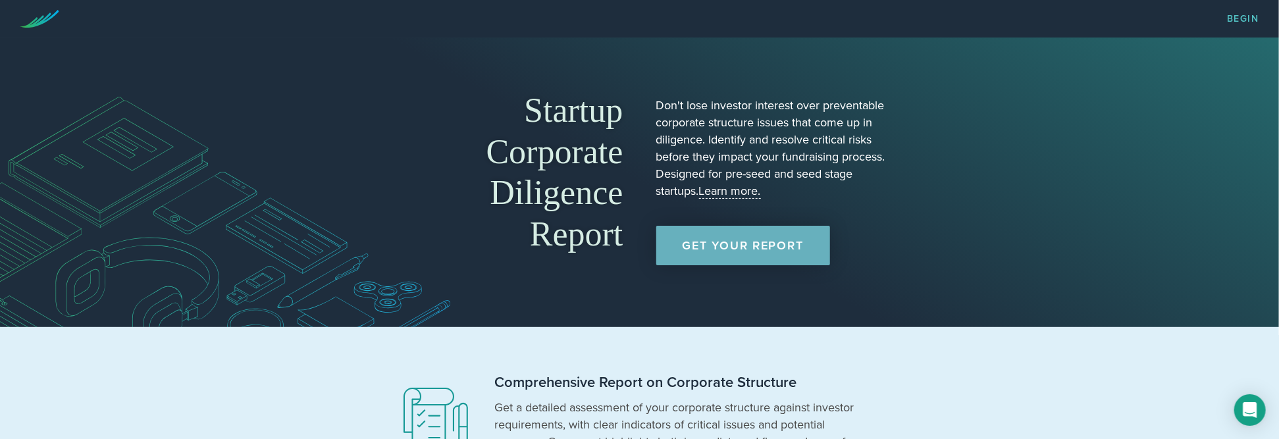
click at [743, 251] on link "Get Your Report" at bounding box center [744, 246] width 174 height 40
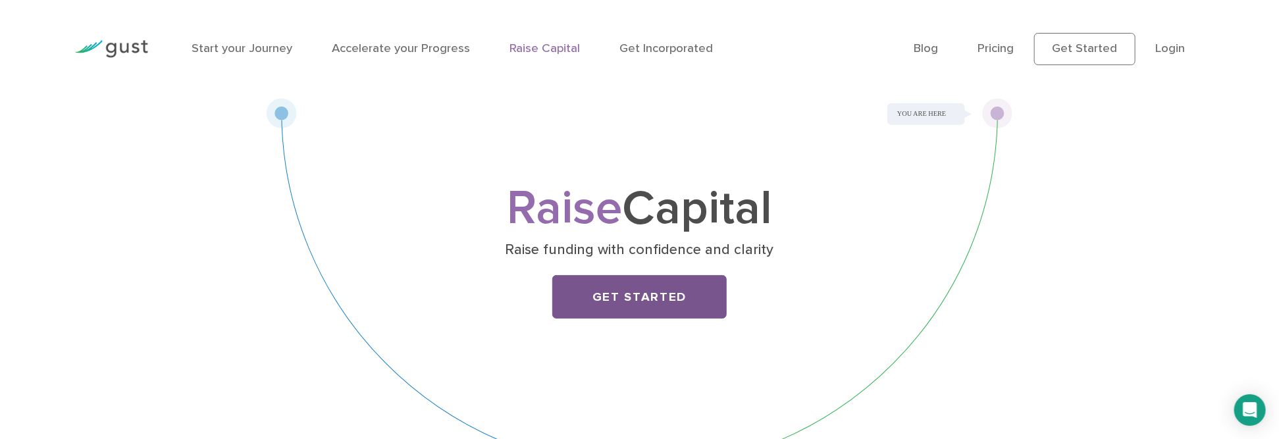
click at [637, 294] on link "Get Started" at bounding box center [639, 296] width 175 height 43
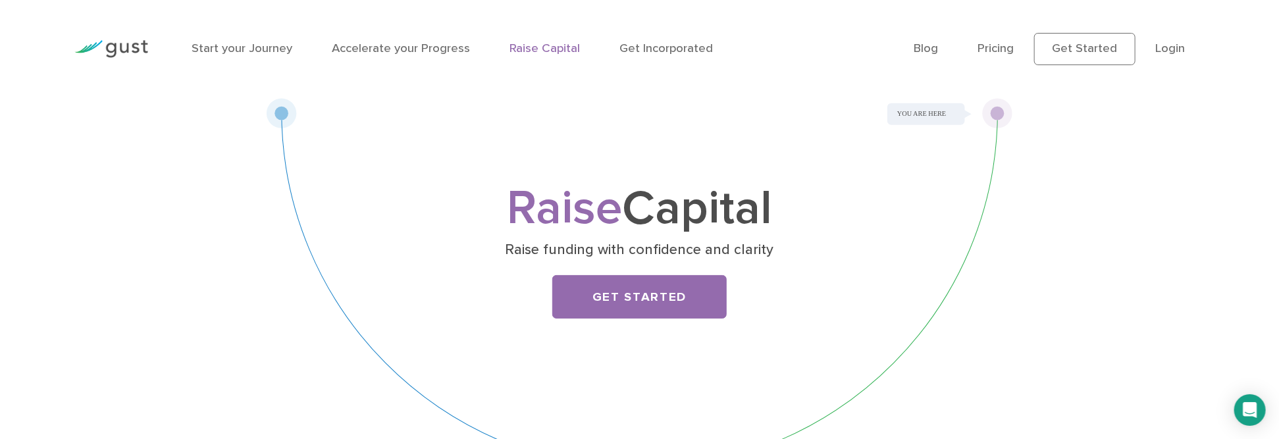
click at [545, 48] on link "Raise Capital" at bounding box center [545, 48] width 71 height 14
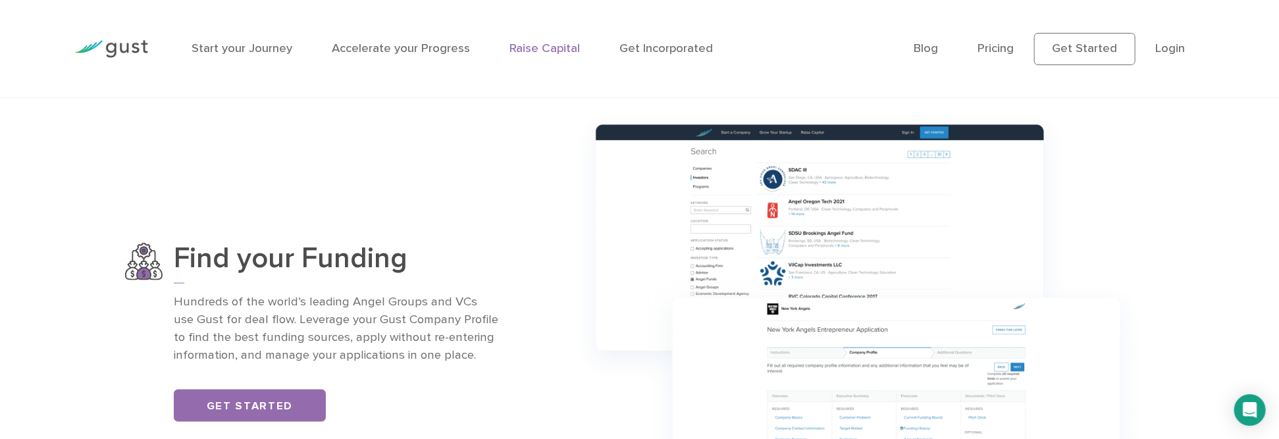
scroll to position [1148, 0]
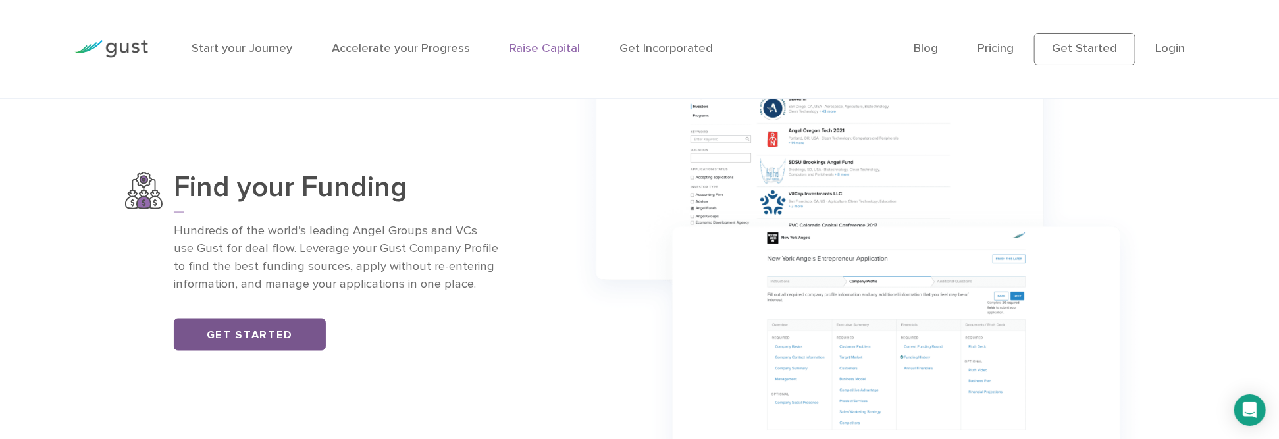
click at [265, 342] on link "Get Started" at bounding box center [250, 335] width 153 height 33
